Goal: Task Accomplishment & Management: Complete application form

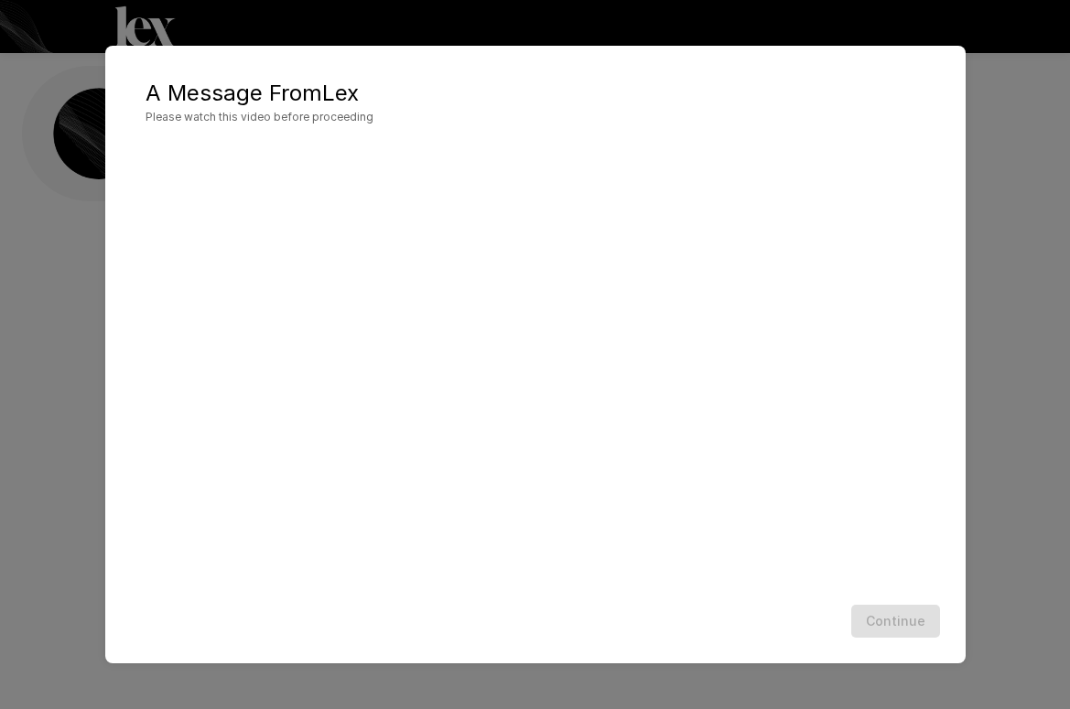
click at [971, 168] on div "A Message From [PERSON_NAME] Please watch this video before proceeding Continue" at bounding box center [535, 354] width 1070 height 709
click at [899, 622] on button "Continue" at bounding box center [895, 622] width 89 height 34
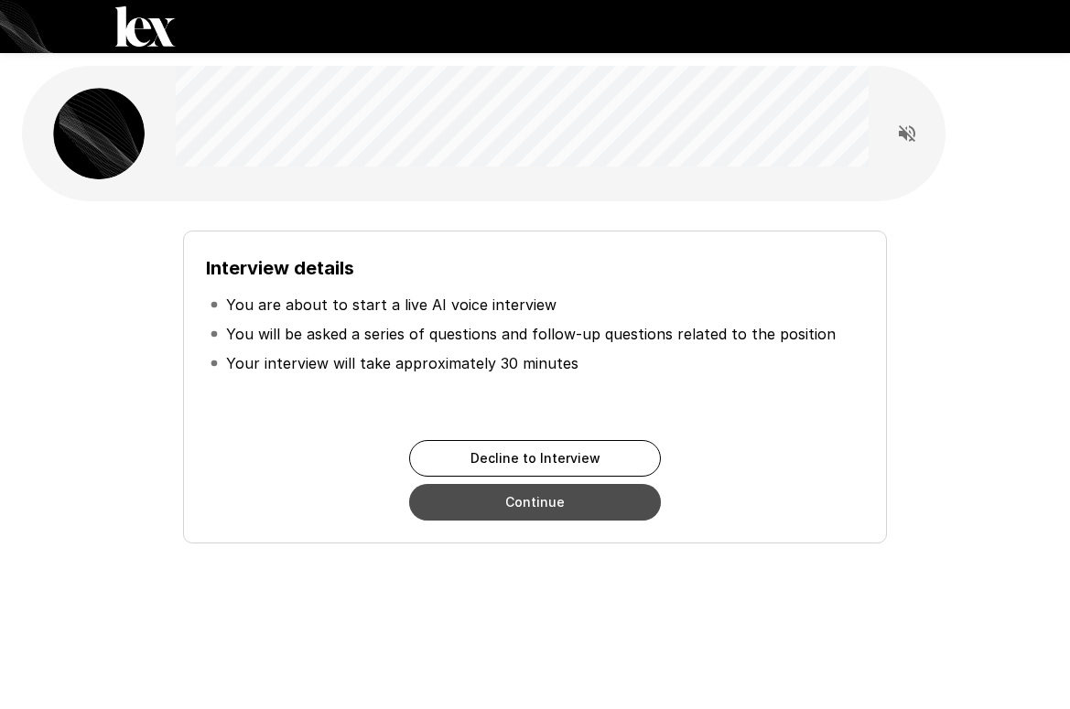
click at [502, 507] on button "Continue" at bounding box center [535, 502] width 252 height 37
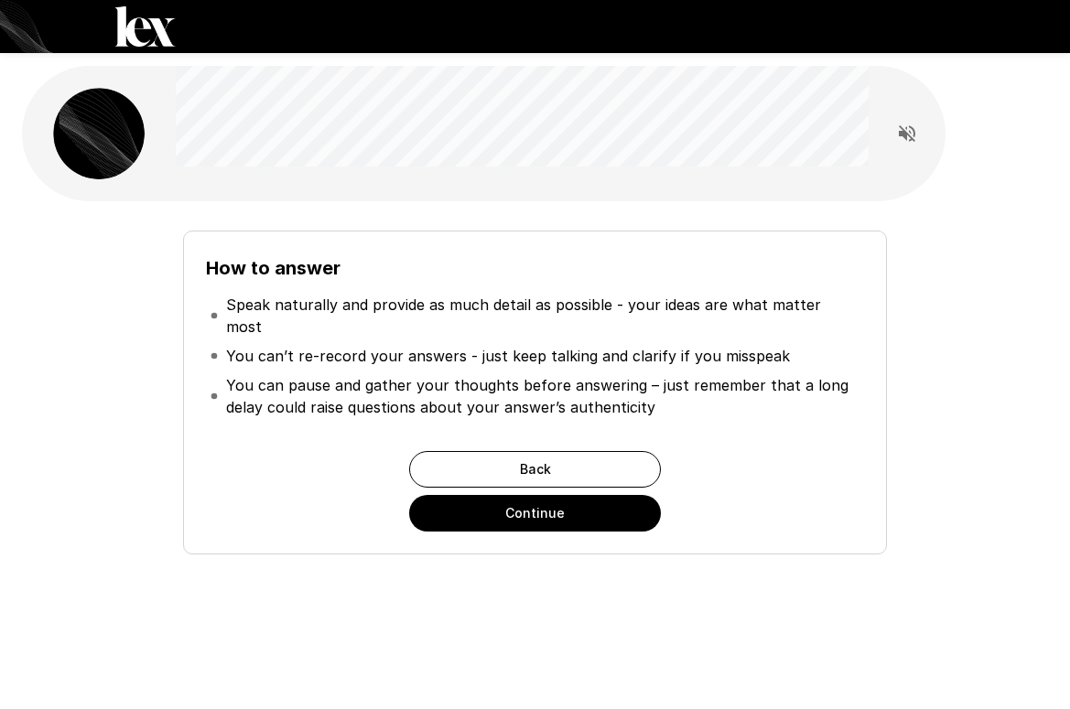
click at [502, 507] on button "Continue" at bounding box center [535, 513] width 252 height 37
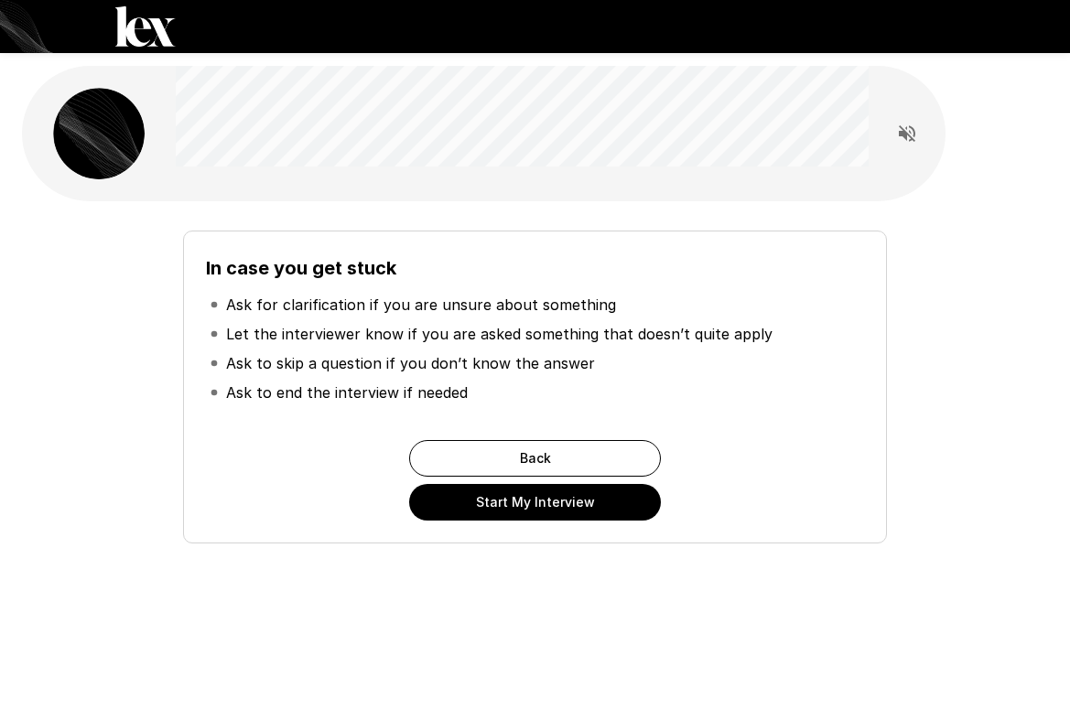
click at [500, 507] on button "Start My Interview" at bounding box center [535, 502] width 252 height 37
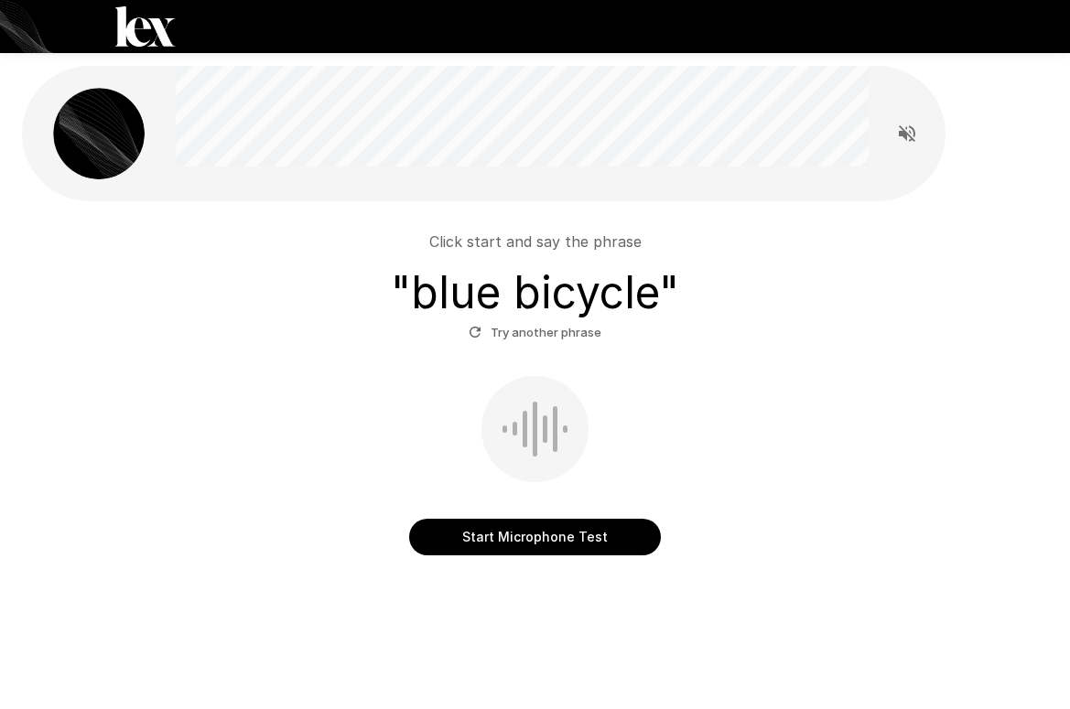
click at [502, 530] on button "Start Microphone Test" at bounding box center [535, 537] width 252 height 37
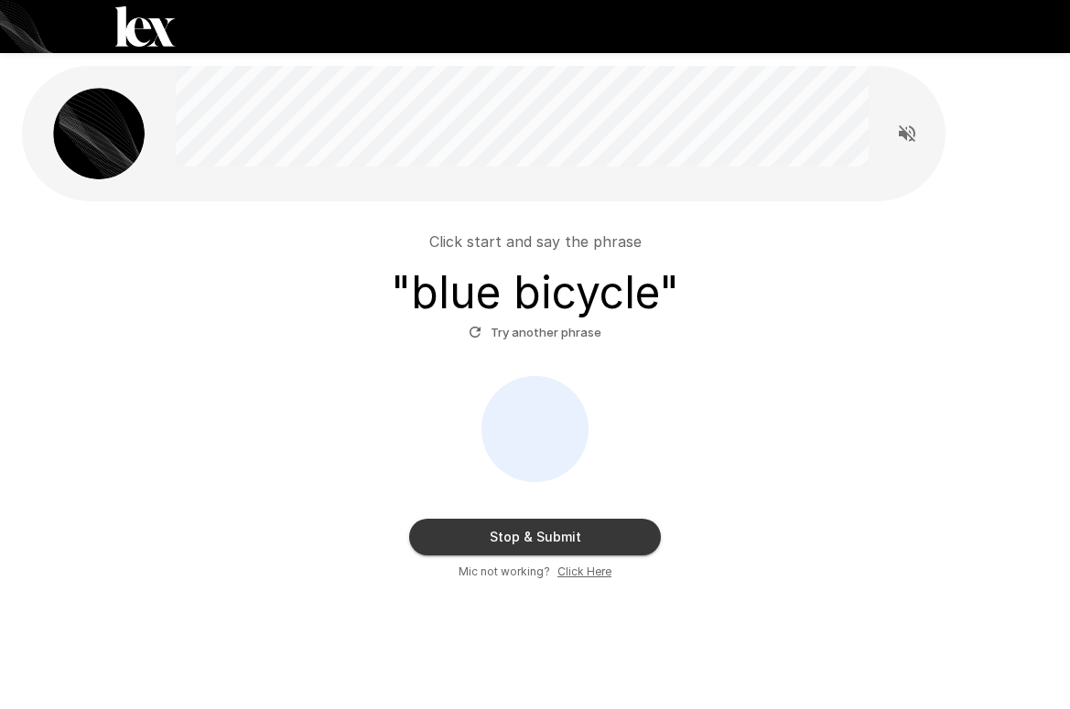
click at [574, 557] on div "Stop & Submit Mic not working? Click Here" at bounding box center [534, 478] width 1011 height 205
click at [556, 539] on button "Stop & Submit" at bounding box center [535, 537] width 252 height 37
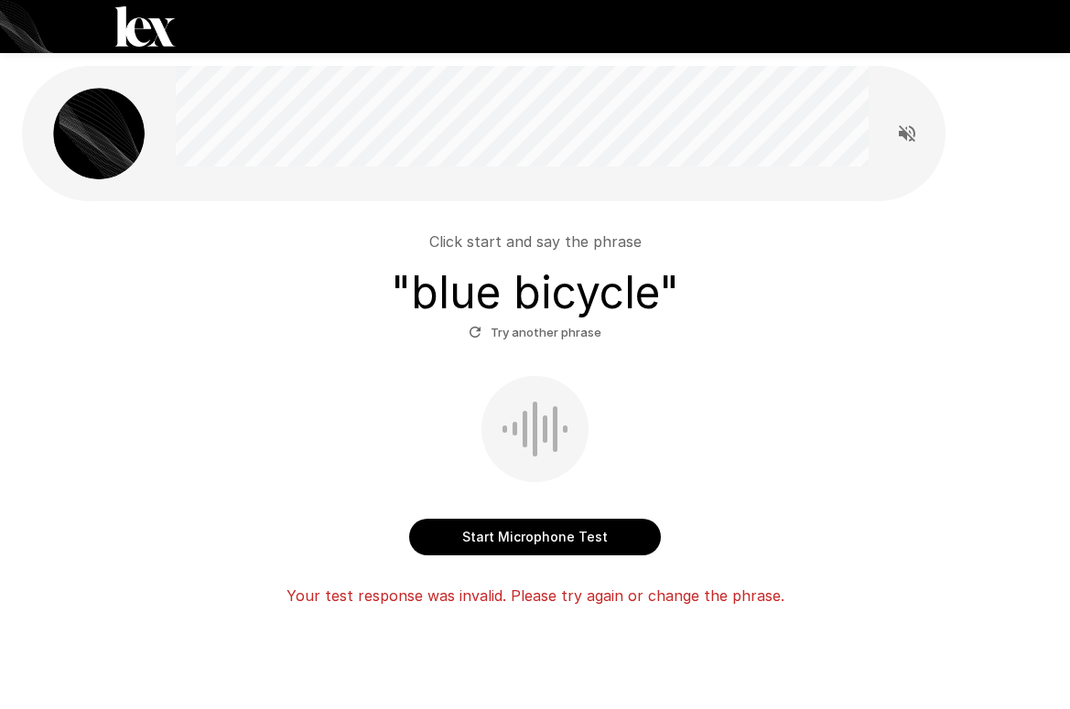
click at [504, 545] on button "Start Microphone Test" at bounding box center [535, 537] width 252 height 37
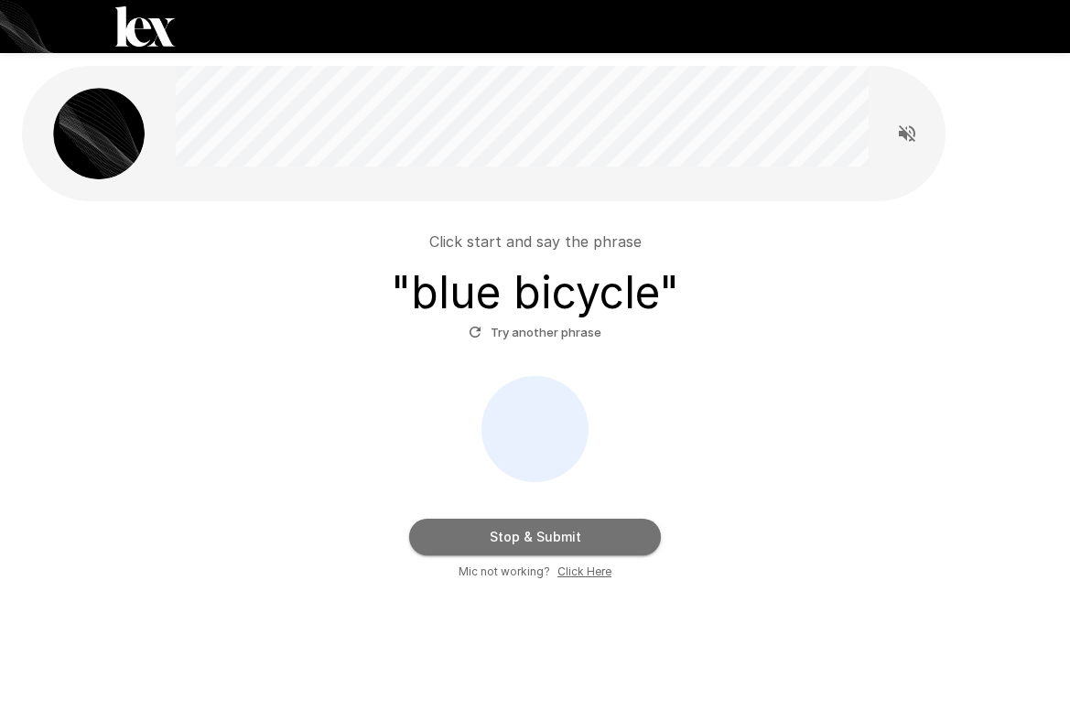
click at [504, 545] on button "Stop & Submit" at bounding box center [535, 537] width 252 height 37
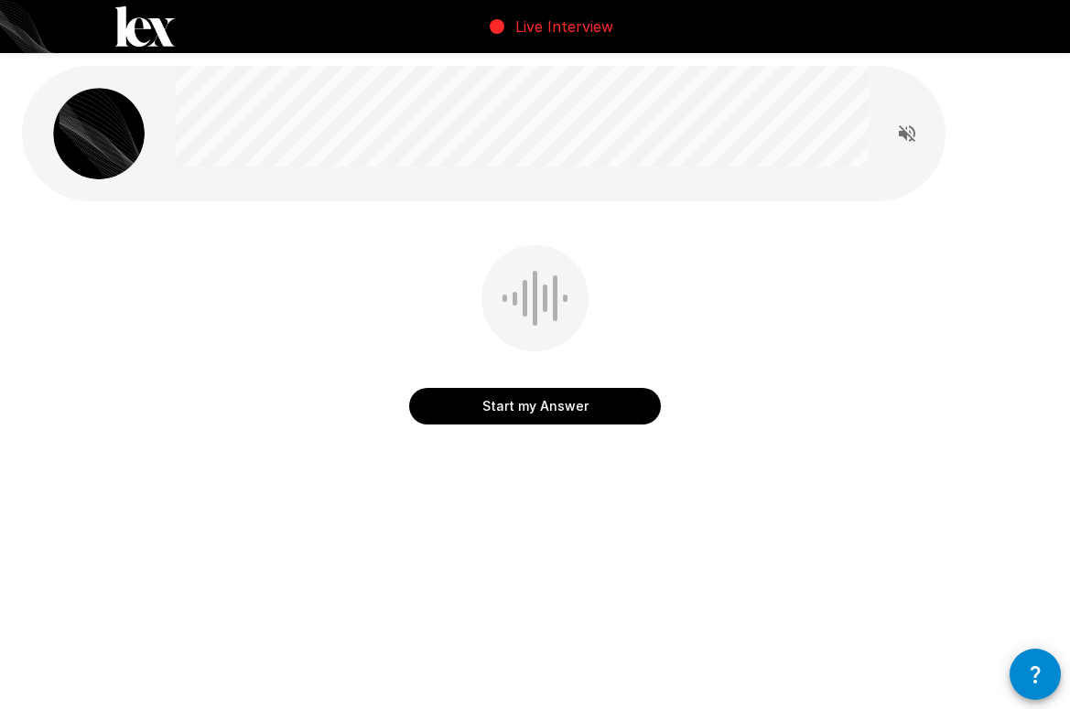
click at [535, 401] on button "Start my Answer" at bounding box center [535, 406] width 252 height 37
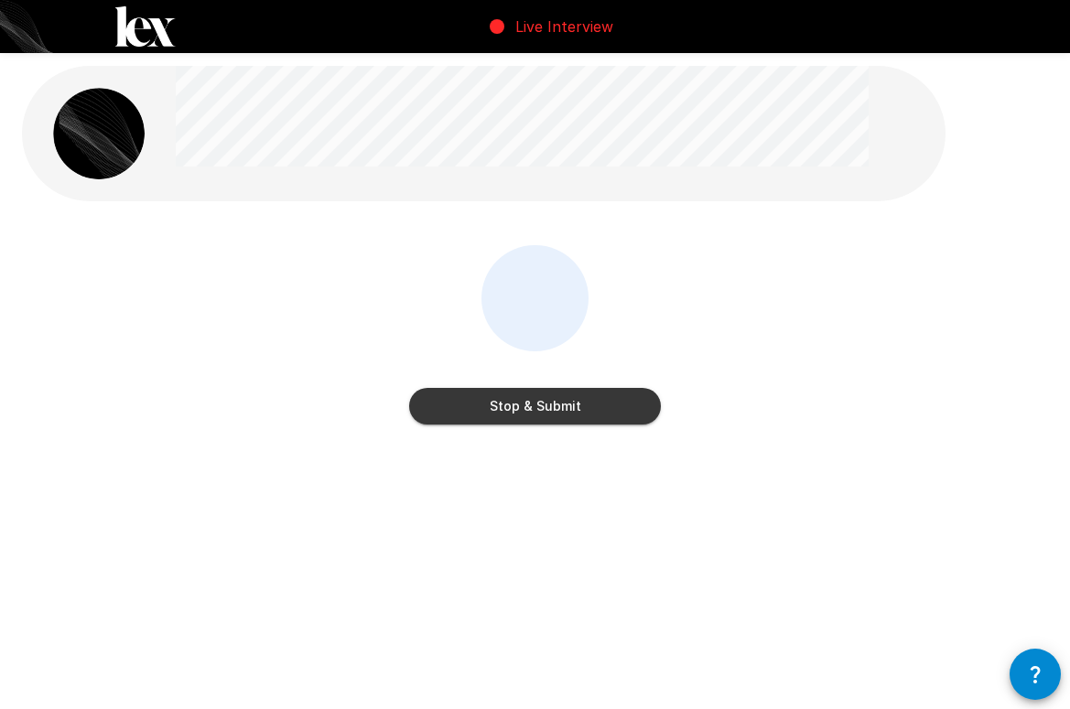
click at [534, 405] on button "Stop & Submit" at bounding box center [535, 406] width 252 height 37
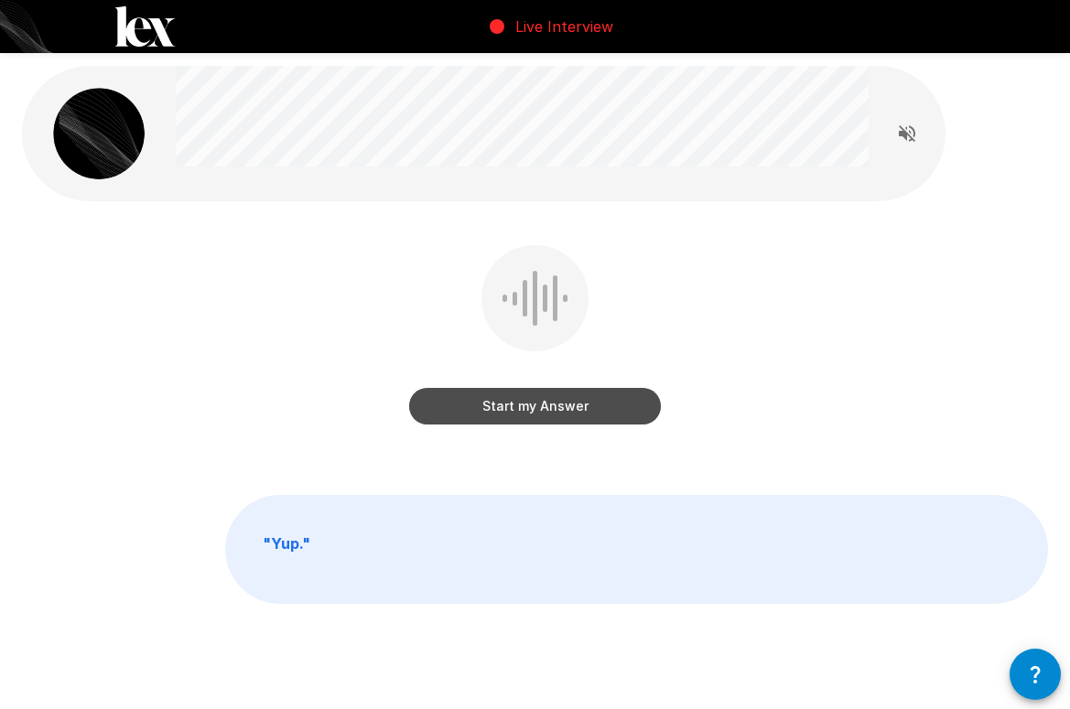
click at [534, 405] on button "Start my Answer" at bounding box center [535, 406] width 252 height 37
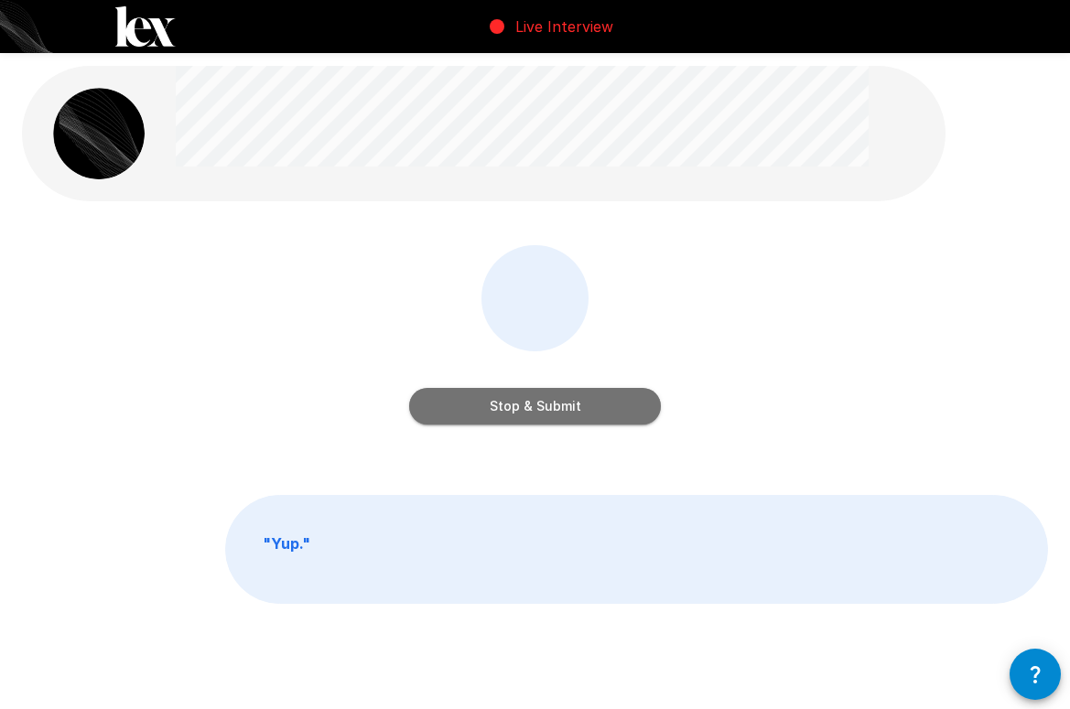
click at [534, 405] on button "Stop & Submit" at bounding box center [535, 406] width 252 height 37
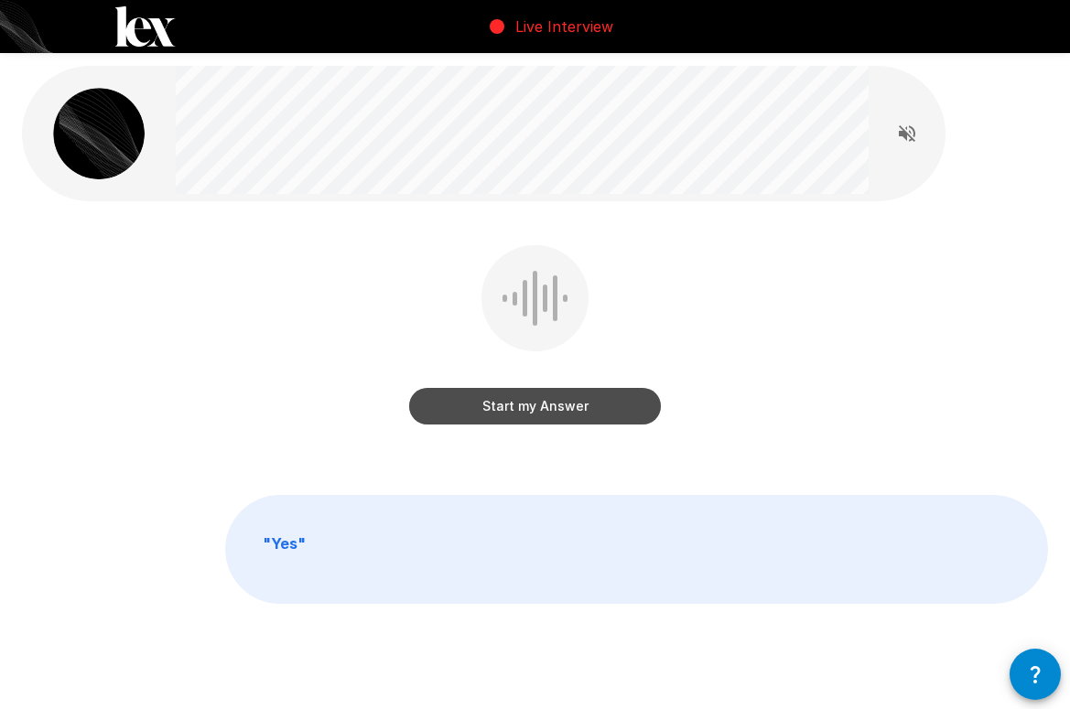
click at [534, 405] on button "Start my Answer" at bounding box center [535, 406] width 252 height 37
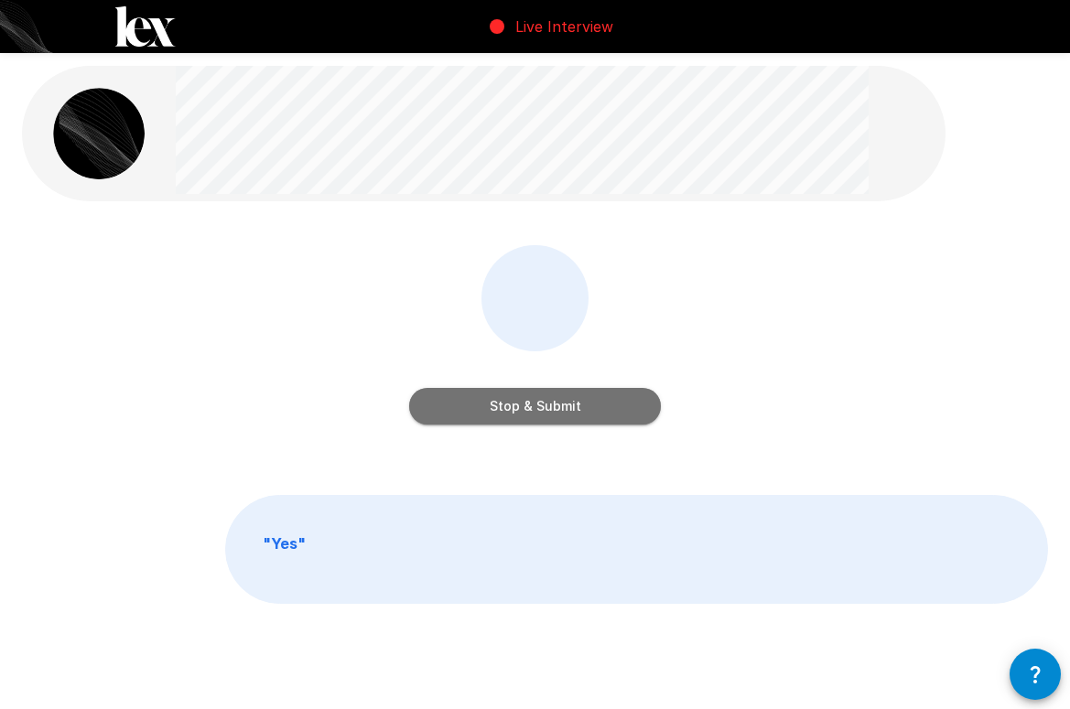
click at [534, 405] on button "Stop & Submit" at bounding box center [535, 406] width 252 height 37
